Goal: Task Accomplishment & Management: Manage account settings

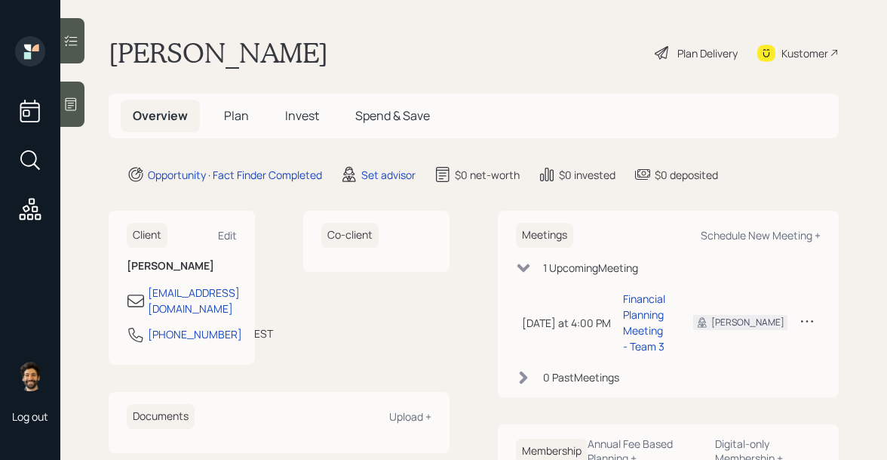
click at [809, 320] on icon at bounding box center [807, 320] width 15 height 15
click at [740, 347] on div "Reschedule" at bounding box center [760, 350] width 109 height 14
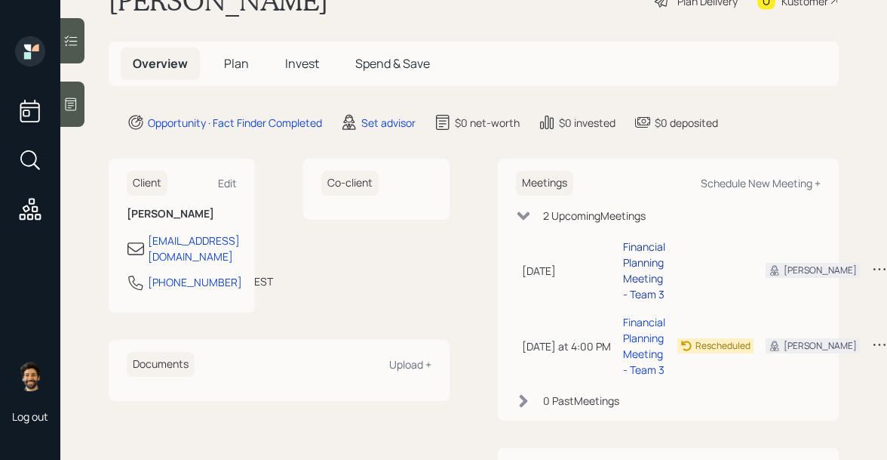
scroll to position [53, 0]
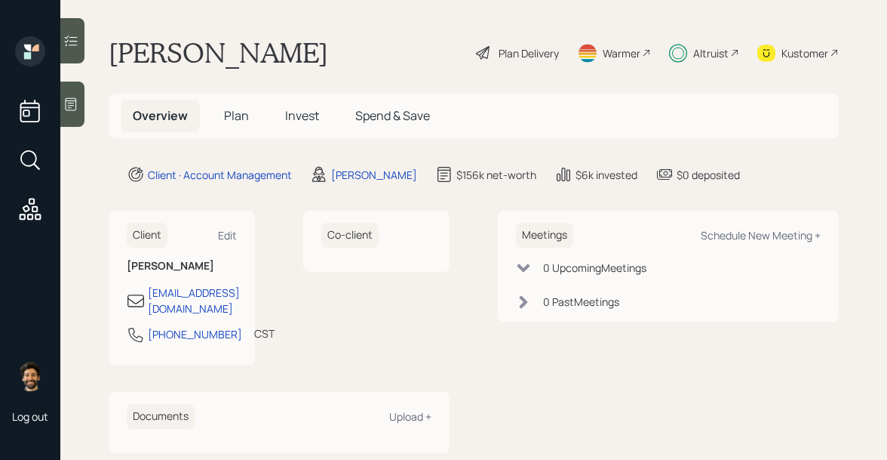
click at [41, 217] on icon at bounding box center [31, 209] width 22 height 22
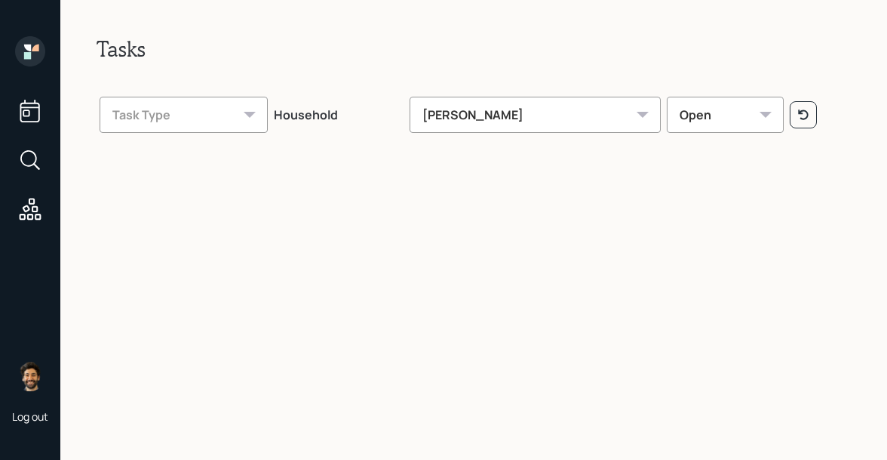
click at [40, 217] on icon at bounding box center [31, 209] width 22 height 22
click at [35, 59] on icon at bounding box center [30, 51] width 30 height 30
